Goal: Task Accomplishment & Management: Use online tool/utility

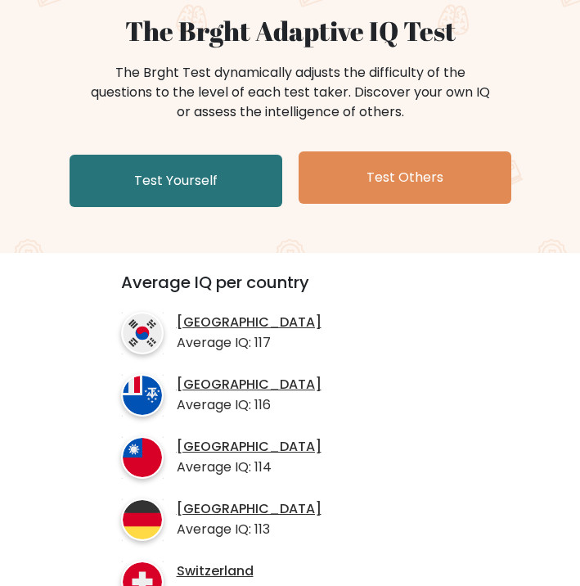
scroll to position [138, 0]
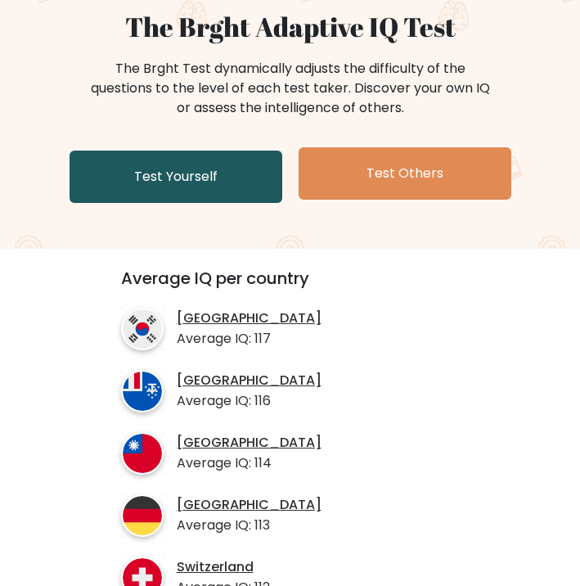
click at [238, 176] on link "Test Yourself" at bounding box center [176, 176] width 213 height 52
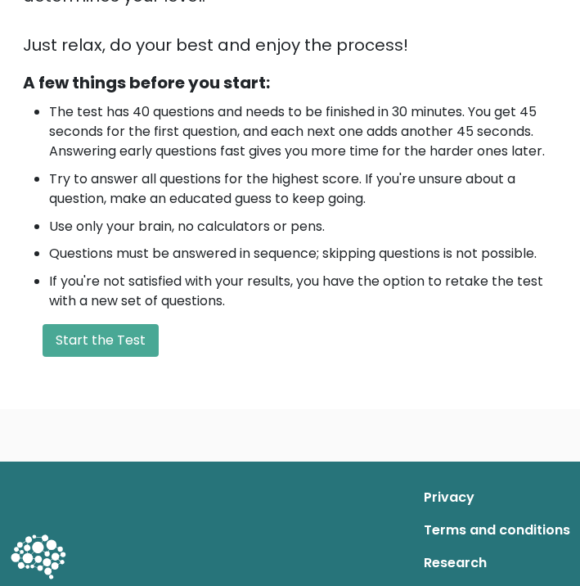
scroll to position [470, 0]
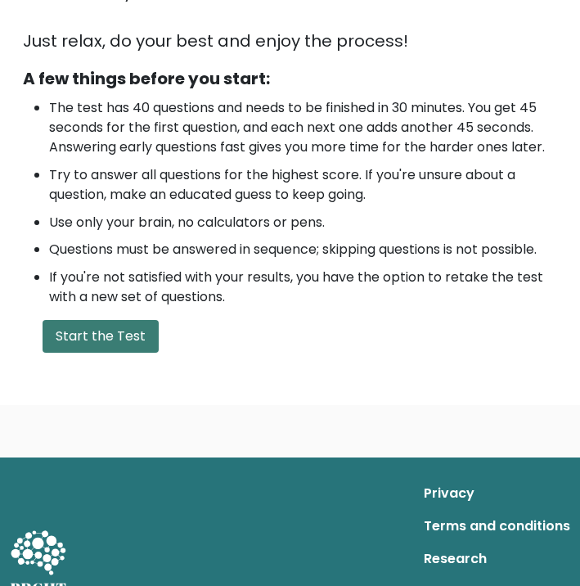
click at [131, 339] on button "Start the Test" at bounding box center [101, 336] width 116 height 33
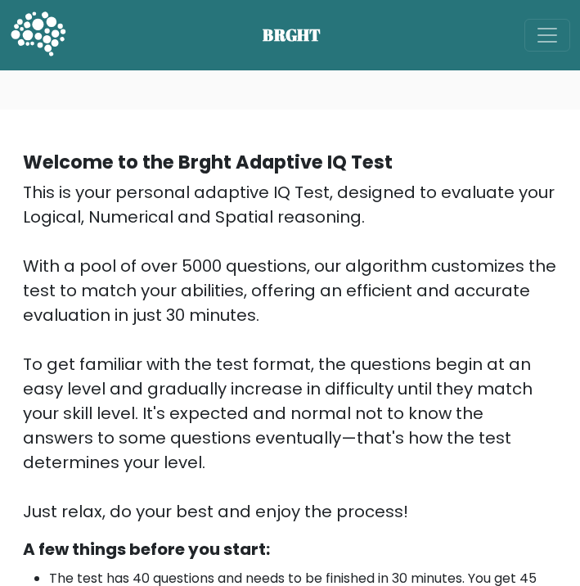
scroll to position [298, 0]
